Goal: Information Seeking & Learning: Compare options

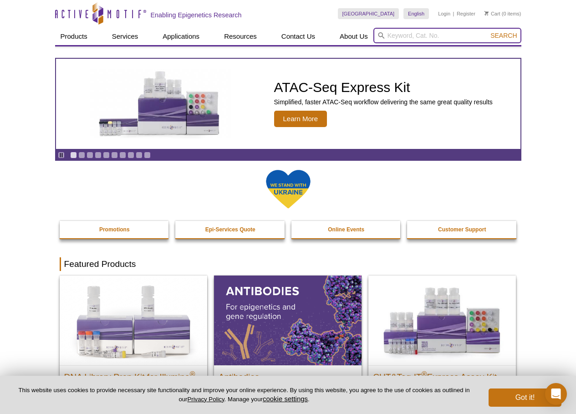
click at [420, 31] on input "search" at bounding box center [447, 35] width 148 height 15
paste input "#39055"
type input "#39055"
click at [500, 36] on span "Search" at bounding box center [503, 35] width 26 height 7
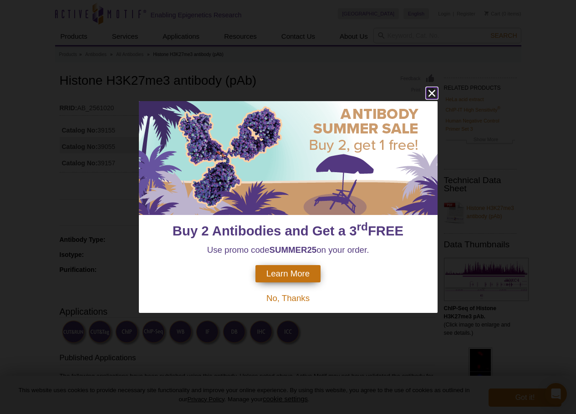
click at [431, 92] on icon "close" at bounding box center [431, 92] width 11 height 11
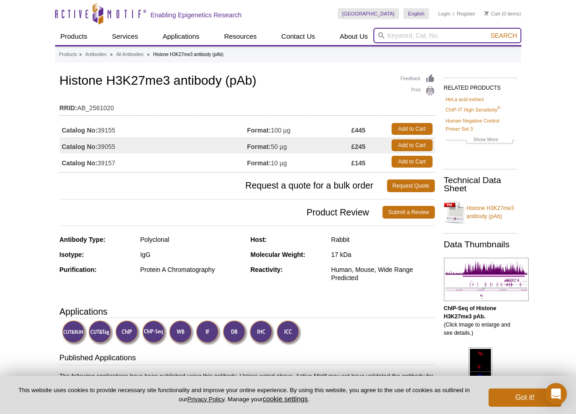
click at [403, 35] on input "search" at bounding box center [447, 35] width 148 height 15
paste input "#61017"
type input "#61017"
click at [501, 35] on span "Search" at bounding box center [503, 35] width 26 height 7
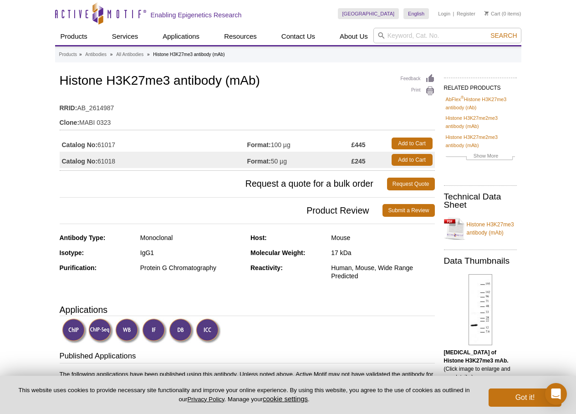
click at [339, 238] on div "Mouse" at bounding box center [382, 238] width 103 height 8
copy div "Mouse"
click at [440, 28] on input "search" at bounding box center [447, 35] width 148 height 15
paste input "#61435"
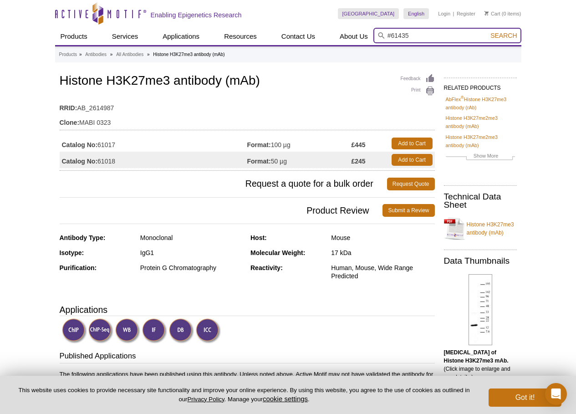
type input "#61435"
click at [506, 34] on span "Search" at bounding box center [503, 35] width 26 height 7
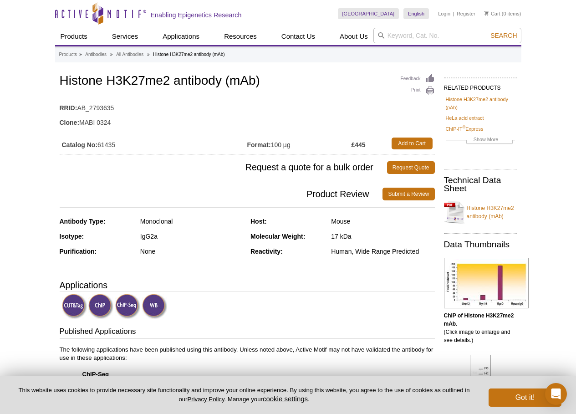
click at [338, 220] on div "Mouse" at bounding box center [382, 221] width 103 height 8
copy div "Mouse"
click at [436, 35] on input "search" at bounding box center [447, 35] width 148 height 15
paste input "#39255"
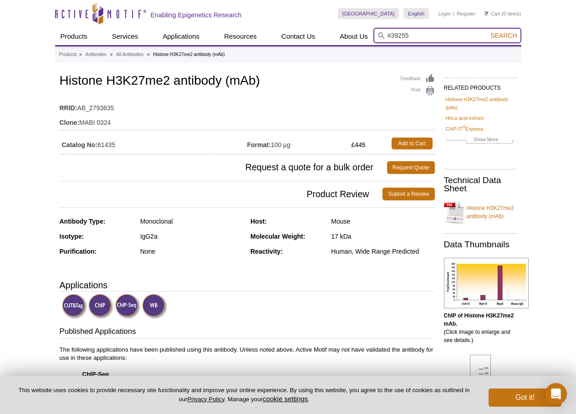
type input "#39255"
click at [501, 36] on span "Search" at bounding box center [503, 35] width 26 height 7
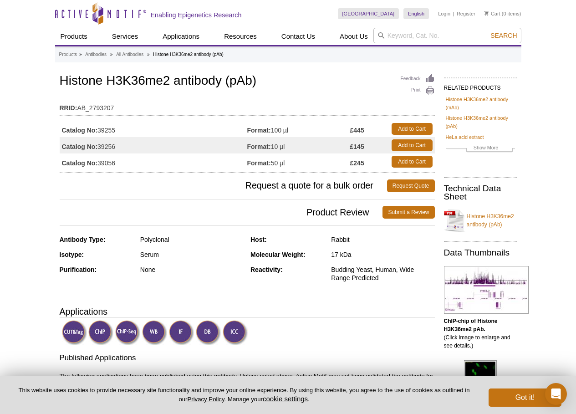
click at [340, 239] on div "Rabbit" at bounding box center [382, 239] width 103 height 8
copy div "Rabbit"
click at [412, 33] on input "search" at bounding box center [447, 35] width 148 height 15
paste input "#61015"
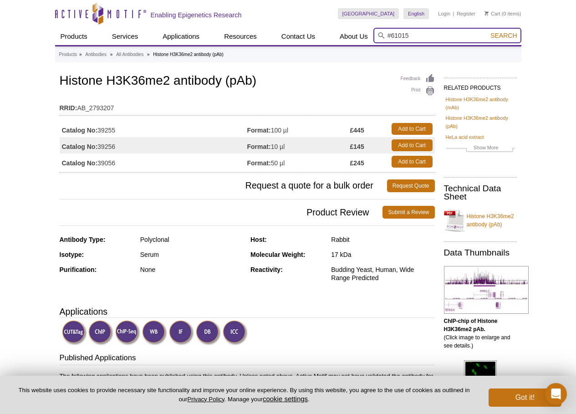
type input "#61015"
click at [505, 34] on span "Search" at bounding box center [503, 35] width 26 height 7
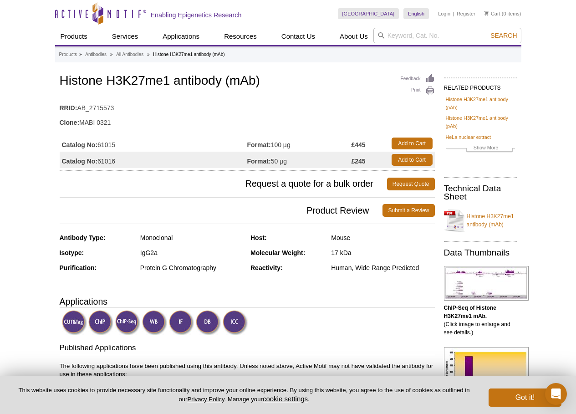
click at [335, 241] on div "Mouse" at bounding box center [382, 238] width 103 height 8
copy div "Mouse"
